Goal: Information Seeking & Learning: Learn about a topic

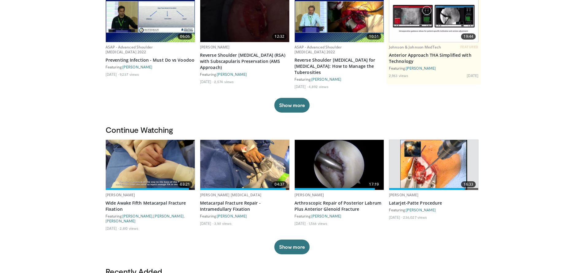
scroll to position [71, 0]
click at [241, 167] on img at bounding box center [244, 165] width 89 height 50
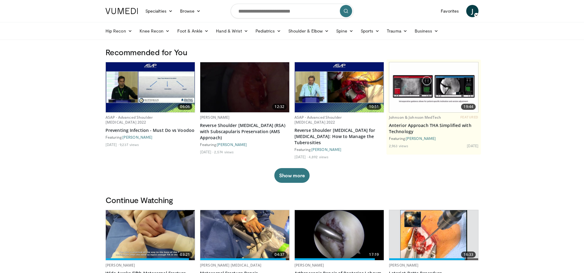
scroll to position [0, 0]
click at [246, 13] on input "Search topics, interventions" at bounding box center [292, 11] width 123 height 15
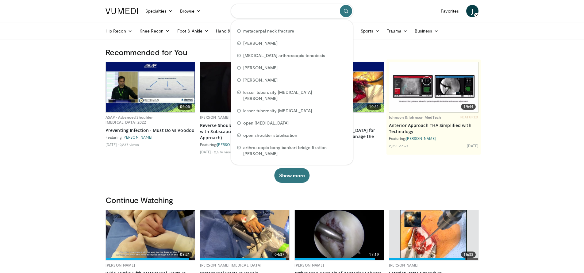
type input "*"
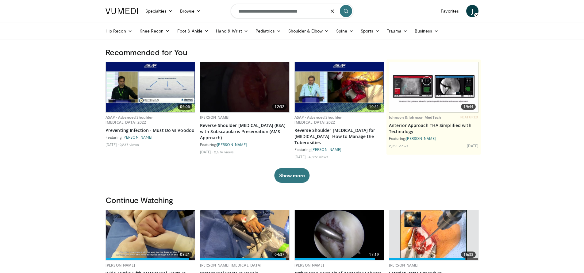
type input "**********"
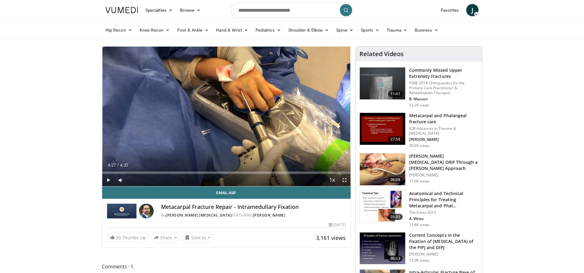
scroll to position [1, 0]
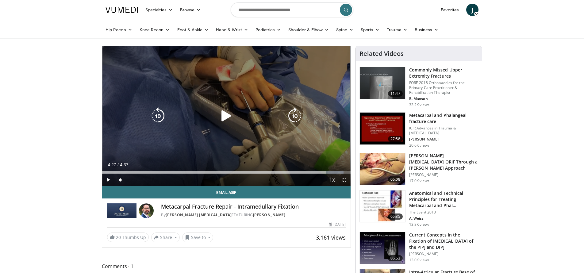
click at [109, 178] on span "Video Player" at bounding box center [108, 180] width 12 height 12
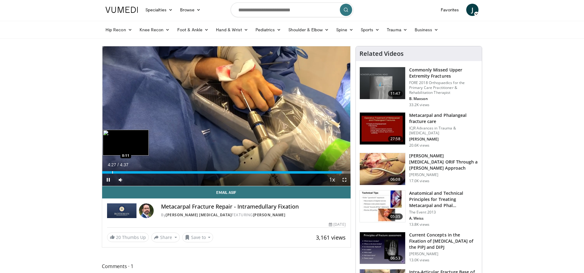
click at [112, 173] on div "Loaded : 97.21% 4:27 0:11" at bounding box center [226, 172] width 248 height 2
click at [107, 172] on div "Progress Bar" at bounding box center [107, 172] width 1 height 2
click at [124, 172] on div "Progress Bar" at bounding box center [124, 172] width 1 height 2
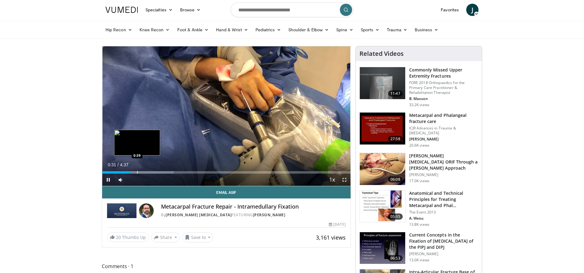
click at [137, 172] on div "Progress Bar" at bounding box center [137, 172] width 1 height 2
click at [148, 172] on div "Progress Bar" at bounding box center [148, 172] width 1 height 2
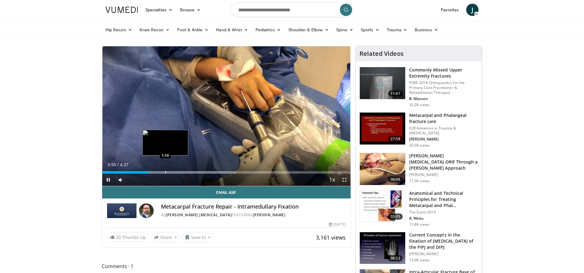
click at [165, 171] on div "Progress Bar" at bounding box center [165, 172] width 1 height 2
click at [180, 171] on div "Progress Bar" at bounding box center [180, 172] width 1 height 2
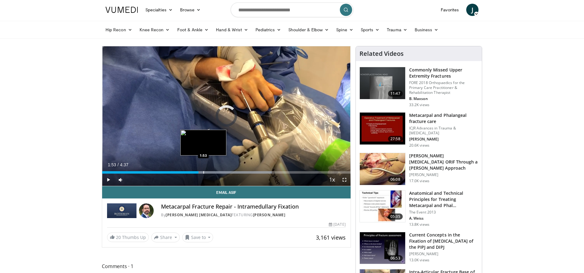
click at [203, 172] on div "Progress Bar" at bounding box center [203, 172] width 1 height 2
click at [214, 173] on div "Loaded : 75.48% 1:55 2:04" at bounding box center [226, 172] width 248 height 2
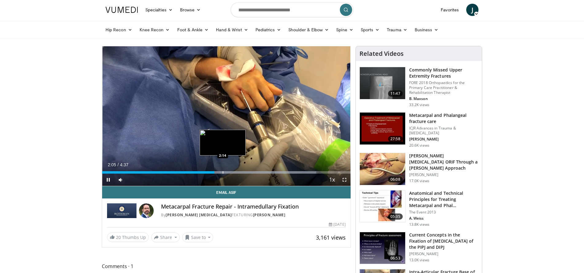
click at [223, 172] on div "Progress Bar" at bounding box center [223, 172] width 1 height 2
click at [246, 172] on div "Progress Bar" at bounding box center [246, 172] width 1 height 2
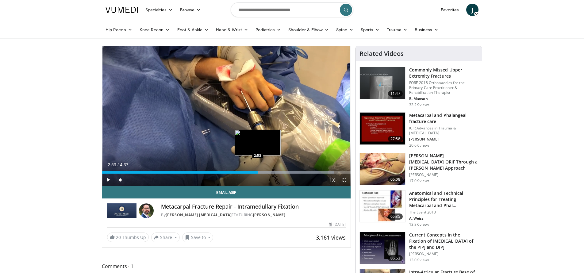
click at [258, 171] on div "Progress Bar" at bounding box center [258, 172] width 1 height 2
click at [274, 171] on div "Progress Bar" at bounding box center [274, 172] width 1 height 2
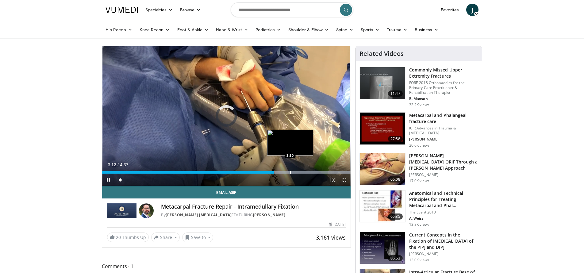
click at [290, 171] on div "Progress Bar" at bounding box center [290, 172] width 1 height 2
click at [310, 172] on div "Progress Bar" at bounding box center [310, 172] width 1 height 2
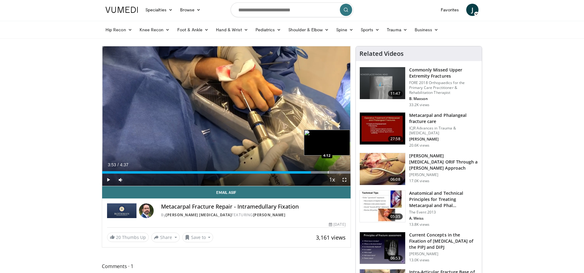
click at [328, 172] on div "Progress Bar" at bounding box center [328, 172] width 1 height 2
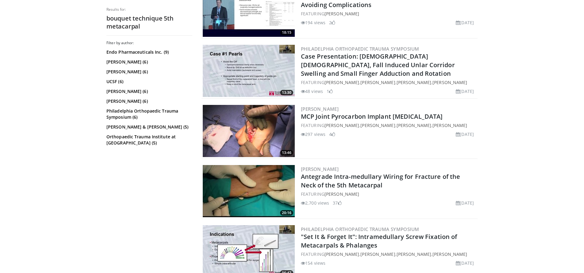
scroll to position [451, 0]
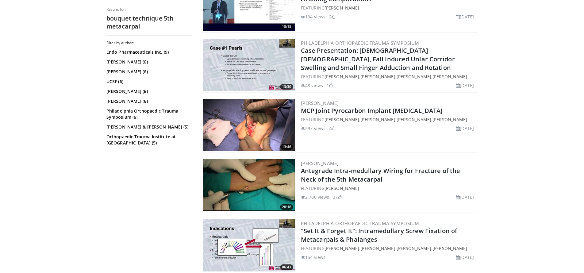
click at [247, 178] on img at bounding box center [249, 185] width 92 height 52
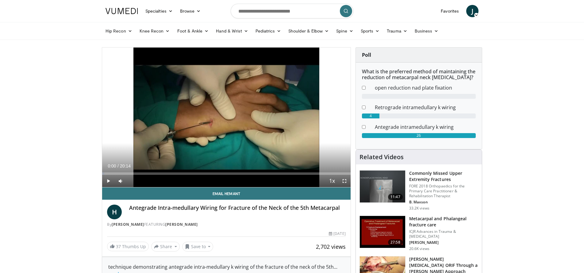
click at [108, 178] on span "Video Player" at bounding box center [108, 181] width 12 height 12
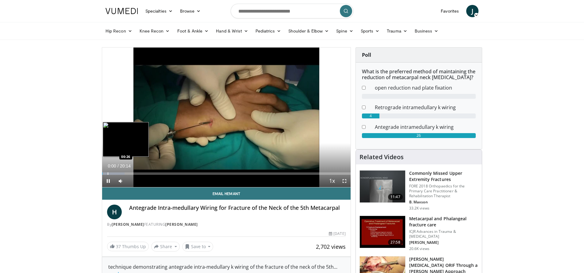
click at [108, 174] on div "Progress Bar" at bounding box center [108, 173] width 1 height 2
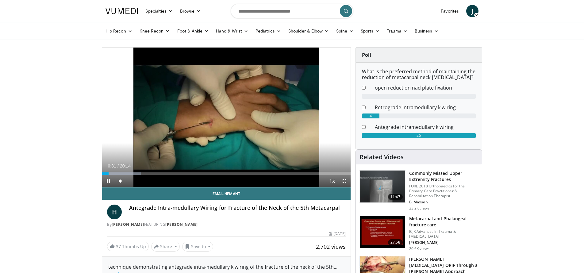
click at [343, 181] on span "Video Player" at bounding box center [344, 181] width 12 height 12
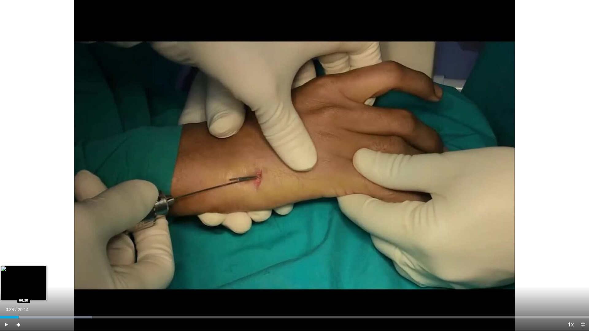
click at [19, 273] on div "Progress Bar" at bounding box center [19, 317] width 1 height 2
drag, startPoint x: 21, startPoint y: 317, endPoint x: 36, endPoint y: 322, distance: 16.0
click at [35, 273] on video-js "**********" at bounding box center [294, 165] width 589 height 331
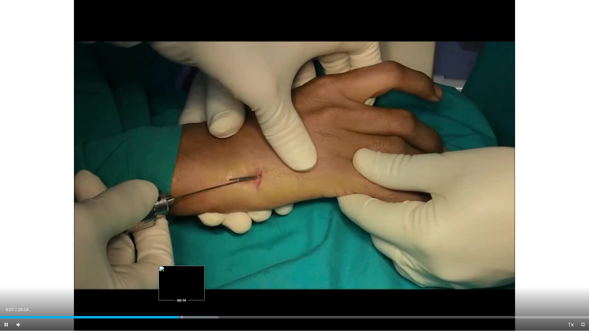
click at [182, 273] on div "Loaded : 37.07% 06:07 06:14" at bounding box center [294, 316] width 589 height 6
click at [190, 273] on div "Loaded : 42.02% 06:16 06:32" at bounding box center [294, 316] width 589 height 6
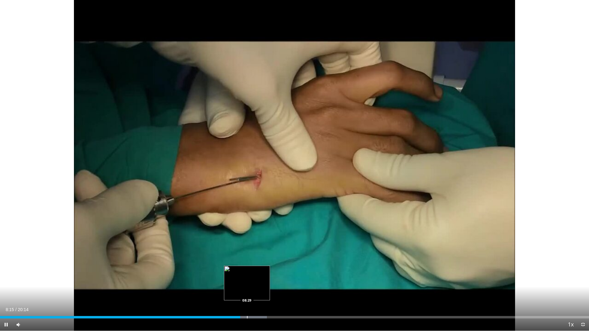
click at [247, 273] on div "Progress Bar" at bounding box center [247, 317] width 1 height 2
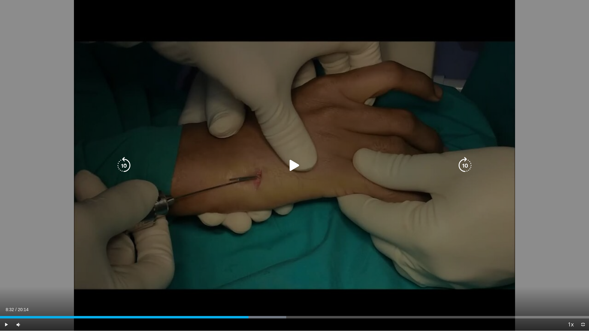
click at [268, 273] on div "Loaded : 48.61% 08:32 09:11" at bounding box center [294, 316] width 589 height 6
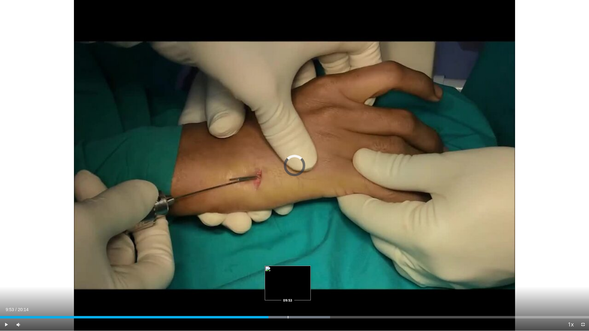
click at [288, 273] on div "Progress Bar" at bounding box center [288, 317] width 1 height 2
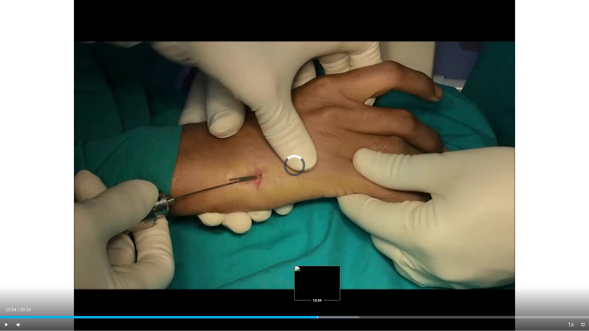
click at [317, 273] on div "Progress Bar" at bounding box center [317, 317] width 1 height 2
click at [343, 273] on div "Progress Bar" at bounding box center [343, 317] width 1 height 2
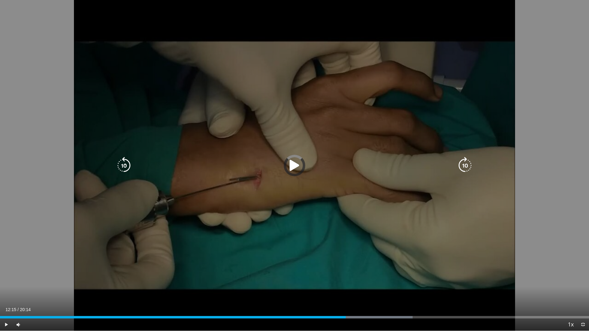
click at [357, 273] on div "Loaded : 70.03% 12:15 12:15" at bounding box center [294, 316] width 589 height 6
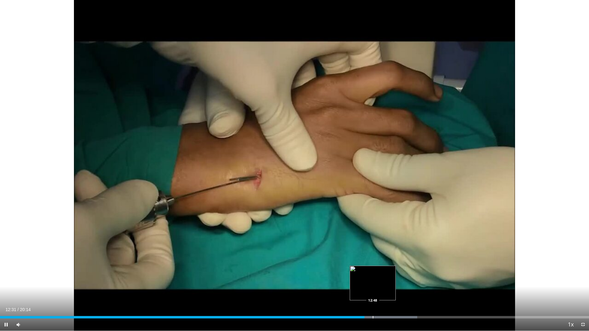
click at [373, 273] on div "Loaded : 70.85% 12:31 12:48" at bounding box center [294, 317] width 589 height 2
click at [386, 273] on div "Progress Bar" at bounding box center [386, 317] width 1 height 2
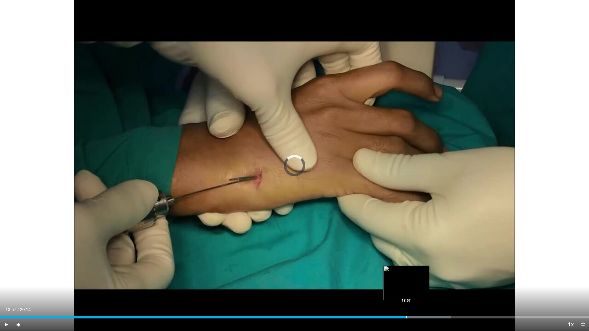
click at [406, 273] on div "Loaded : 76.62% 13:19 13:57" at bounding box center [294, 316] width 589 height 6
click at [404, 273] on div "Progress Bar" at bounding box center [404, 317] width 1 height 2
click at [419, 273] on div "Progress Bar" at bounding box center [419, 317] width 1 height 2
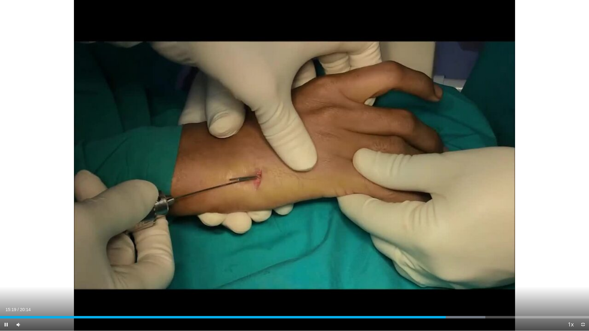
click at [7, 273] on span "Video Player" at bounding box center [6, 325] width 12 height 12
click at [584, 273] on span "Video Player" at bounding box center [583, 325] width 12 height 12
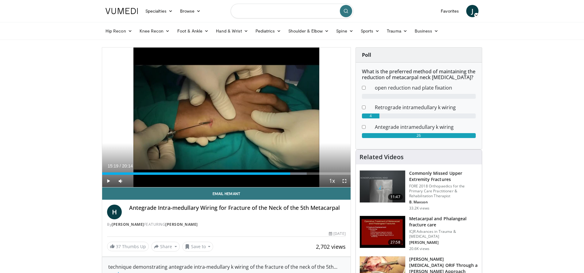
drag, startPoint x: 256, startPoint y: 15, endPoint x: 280, endPoint y: 15, distance: 23.9
click at [256, 15] on input "Search topics, interventions" at bounding box center [292, 11] width 123 height 15
type input "**********"
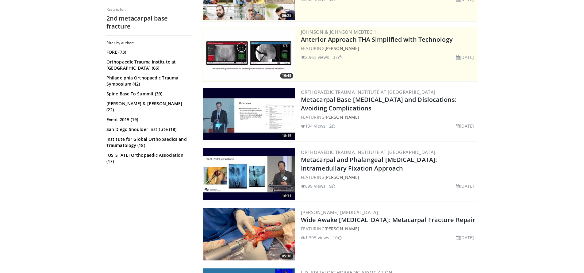
scroll to position [105, 0]
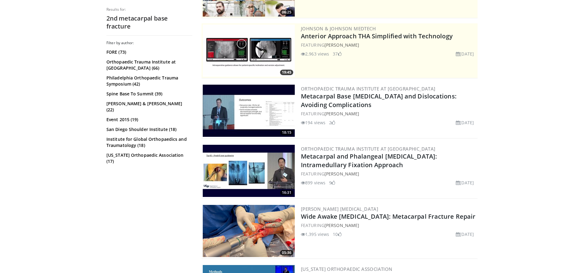
click at [277, 104] on img at bounding box center [249, 111] width 92 height 52
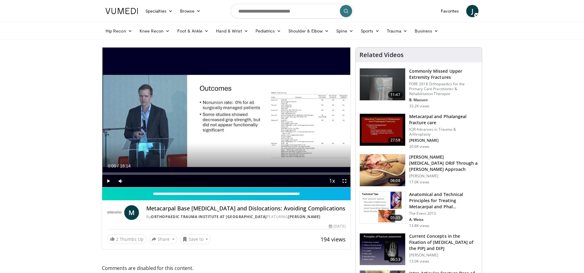
click at [108, 181] on span "Video Player" at bounding box center [108, 181] width 12 height 12
click at [107, 174] on div "Progress Bar" at bounding box center [107, 173] width 1 height 2
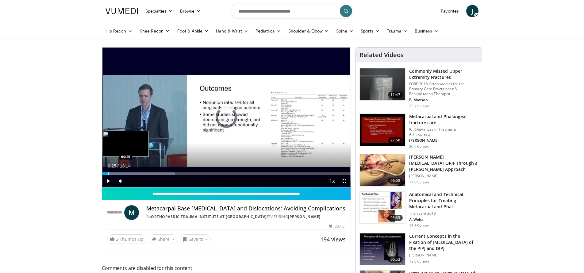
click at [108, 174] on div "Progress Bar" at bounding box center [108, 173] width 1 height 2
click at [117, 174] on div "Progress Bar" at bounding box center [117, 173] width 1 height 2
click at [125, 173] on div "Progress Bar" at bounding box center [125, 173] width 1 height 2
click at [129, 174] on div "Progress Bar" at bounding box center [129, 173] width 1 height 2
click at [136, 174] on div "Progress Bar" at bounding box center [136, 173] width 1 height 2
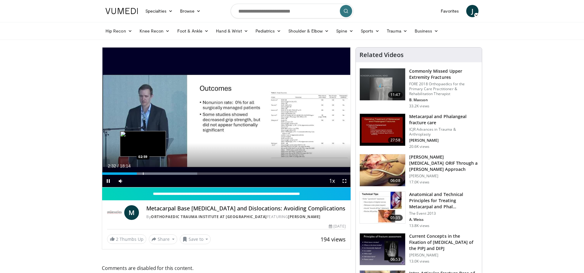
click at [143, 174] on div "Progress Bar" at bounding box center [143, 173] width 1 height 2
click at [148, 173] on div "Progress Bar" at bounding box center [148, 173] width 1 height 2
click at [154, 173] on div "Progress Bar" at bounding box center [154, 173] width 1 height 2
click at [159, 173] on div "Progress Bar" at bounding box center [159, 173] width 1 height 2
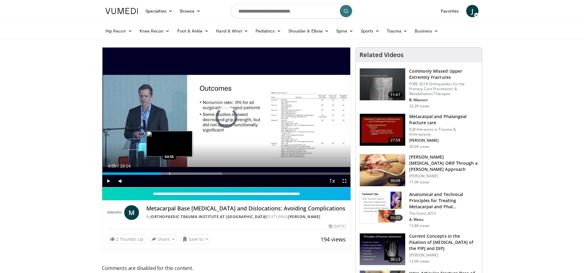
click at [169, 174] on div "Progress Bar" at bounding box center [169, 173] width 1 height 2
click at [181, 174] on div "Progress Bar" at bounding box center [181, 173] width 1 height 2
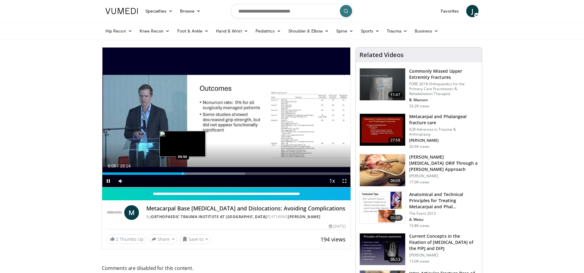
click at [183, 174] on div "Progress Bar" at bounding box center [183, 173] width 1 height 2
click at [344, 180] on span "Video Player" at bounding box center [344, 181] width 12 height 12
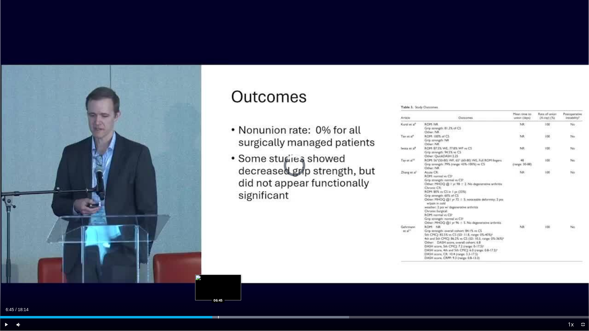
click at [218, 273] on div "Progress Bar" at bounding box center [218, 317] width 1 height 2
click at [224, 273] on div "Progress Bar" at bounding box center [224, 317] width 1 height 2
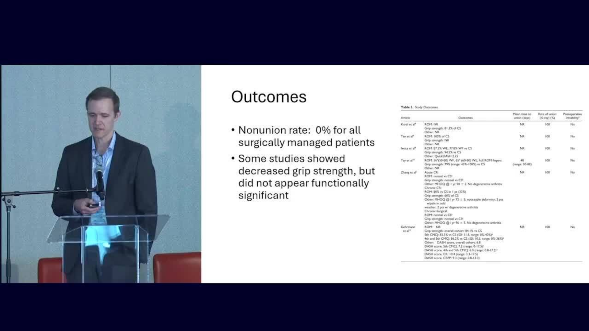
click at [228, 273] on div "10 seconds Tap to unmute" at bounding box center [294, 165] width 589 height 331
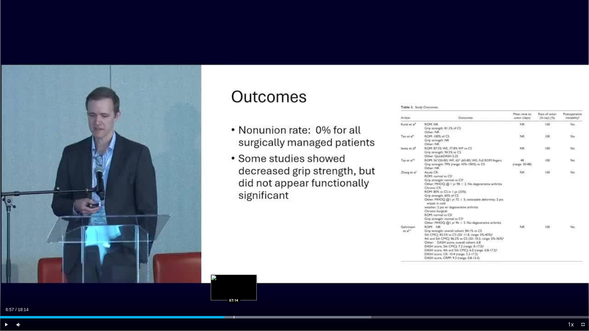
click at [234, 273] on div "Progress Bar" at bounding box center [234, 317] width 1 height 2
click at [2, 273] on span "Video Player" at bounding box center [6, 325] width 12 height 12
click at [245, 273] on div "Progress Bar" at bounding box center [245, 317] width 1 height 2
click at [258, 273] on div "Progress Bar" at bounding box center [258, 317] width 1 height 2
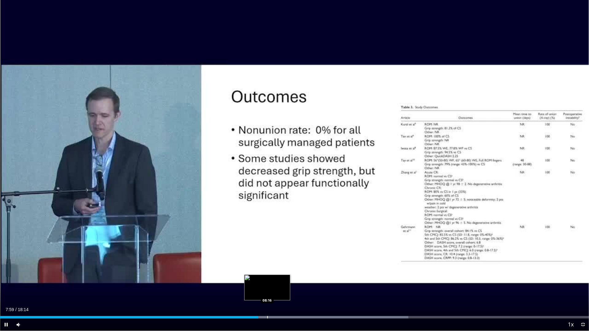
click at [267, 273] on div "Progress Bar" at bounding box center [267, 317] width 1 height 2
click at [273, 273] on div "Progress Bar" at bounding box center [273, 317] width 1 height 2
click at [285, 273] on div "Loaded : 72.97% 08:28 08:49" at bounding box center [294, 317] width 589 height 2
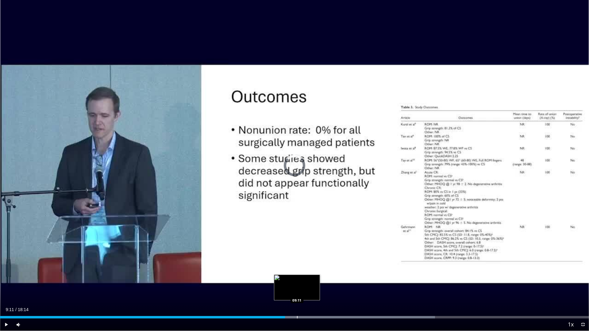
click at [297, 273] on div "Progress Bar" at bounding box center [297, 317] width 1 height 2
click at [304, 273] on div "Progress Bar" at bounding box center [304, 317] width 1 height 2
click at [313, 273] on div "Progress Bar" at bounding box center [313, 317] width 1 height 2
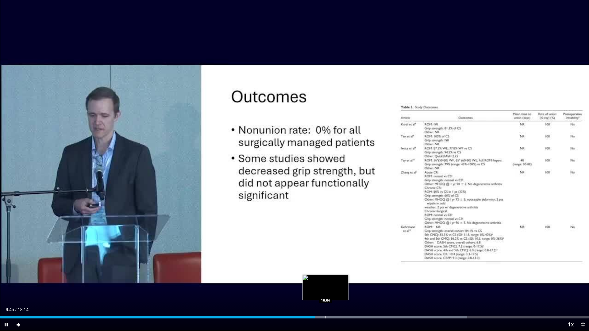
click at [325, 273] on div "Progress Bar" at bounding box center [325, 317] width 1 height 2
click at [344, 273] on div "Progress Bar" at bounding box center [344, 317] width 1 height 2
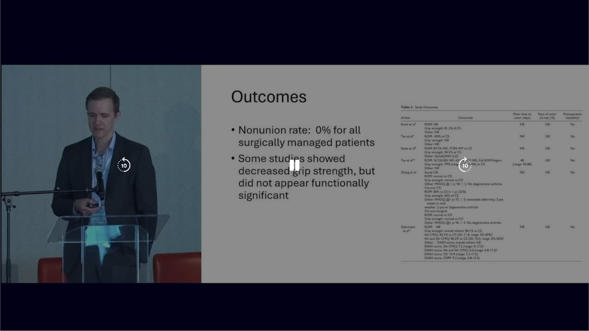
click at [354, 273] on video-js "**********" at bounding box center [294, 165] width 589 height 331
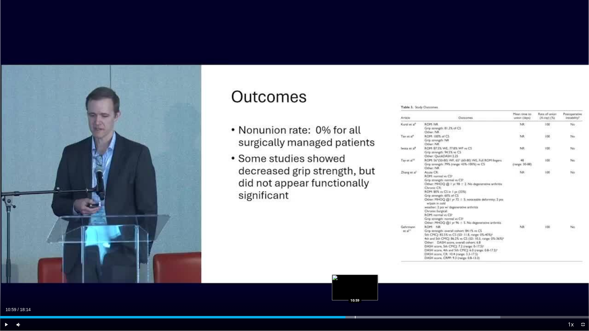
click at [355, 273] on div "Progress Bar" at bounding box center [355, 317] width 1 height 2
click at [363, 273] on div "Progress Bar" at bounding box center [363, 317] width 1 height 2
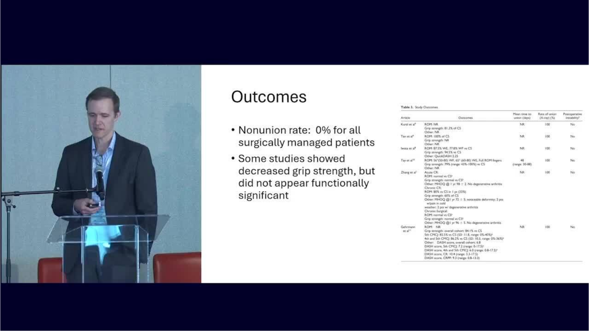
click at [373, 273] on div "Progress Bar" at bounding box center [372, 330] width 1 height 2
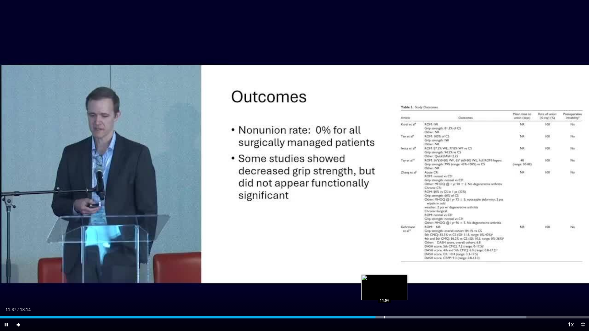
click at [384, 273] on div "Loaded : 89.37% 11:37 11:54" at bounding box center [294, 316] width 589 height 6
click at [395, 273] on div "Loaded : 91.19% 11:54 12:14" at bounding box center [294, 316] width 589 height 6
click at [417, 273] on div "Loaded : 93.02% 12:27 12:54" at bounding box center [294, 316] width 589 height 6
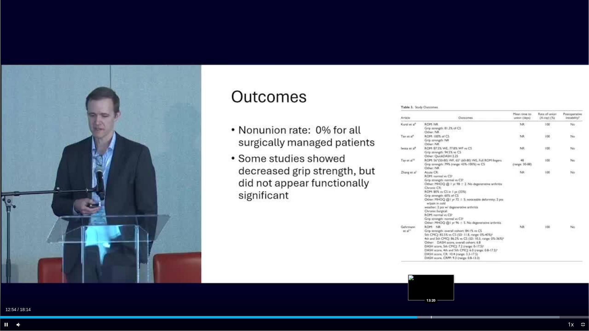
click at [431, 273] on div "Progress Bar" at bounding box center [431, 317] width 1 height 2
click at [448, 273] on div "Progress Bar" at bounding box center [448, 317] width 1 height 2
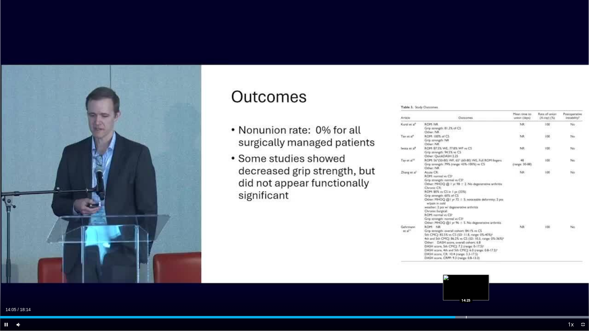
click at [466, 273] on div "Progress Bar" at bounding box center [466, 317] width 1 height 2
click at [475, 273] on div "Progress Bar" at bounding box center [475, 317] width 1 height 2
click at [498, 273] on div "Progress Bar" at bounding box center [498, 317] width 1 height 2
click at [511, 273] on div "Loaded : 99.99% 15:27 15:49" at bounding box center [294, 316] width 589 height 6
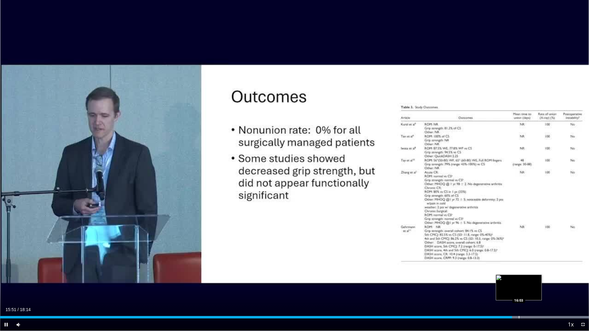
click at [519, 273] on div "Loaded : 99.99% 15:51 16:03" at bounding box center [294, 316] width 589 height 6
click at [533, 273] on div "Progress Bar" at bounding box center [533, 317] width 1 height 2
click at [549, 273] on div "Progress Bar" at bounding box center [549, 317] width 1 height 2
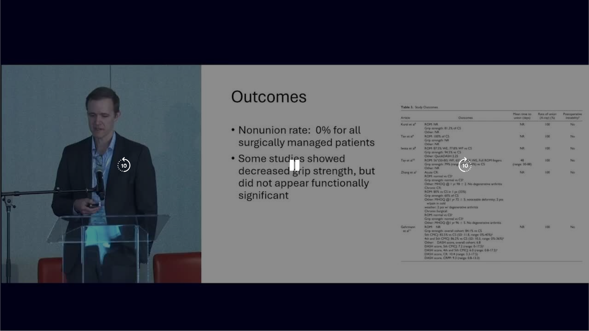
click at [563, 273] on video-js "**********" at bounding box center [294, 165] width 589 height 331
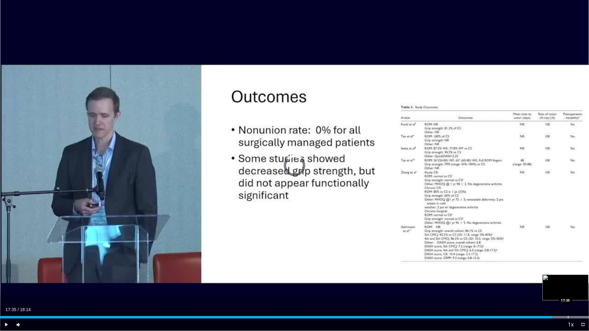
click at [568, 273] on div "Progress Bar" at bounding box center [568, 317] width 1 height 2
click at [581, 273] on div "Progress Bar" at bounding box center [581, 317] width 1 height 2
click at [583, 273] on span "Video Player" at bounding box center [583, 325] width 12 height 12
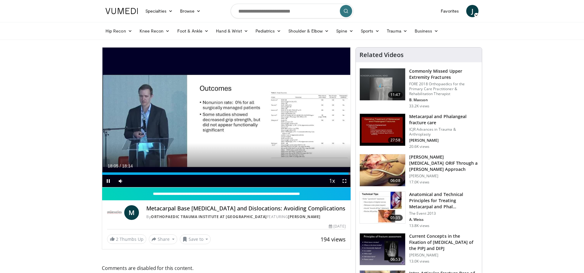
click at [109, 182] on span "Video Player" at bounding box center [108, 181] width 12 height 12
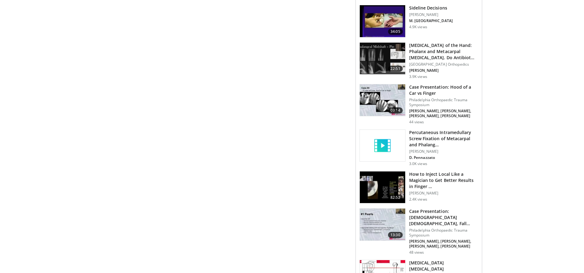
scroll to position [532, 0]
